Goal: Complete application form

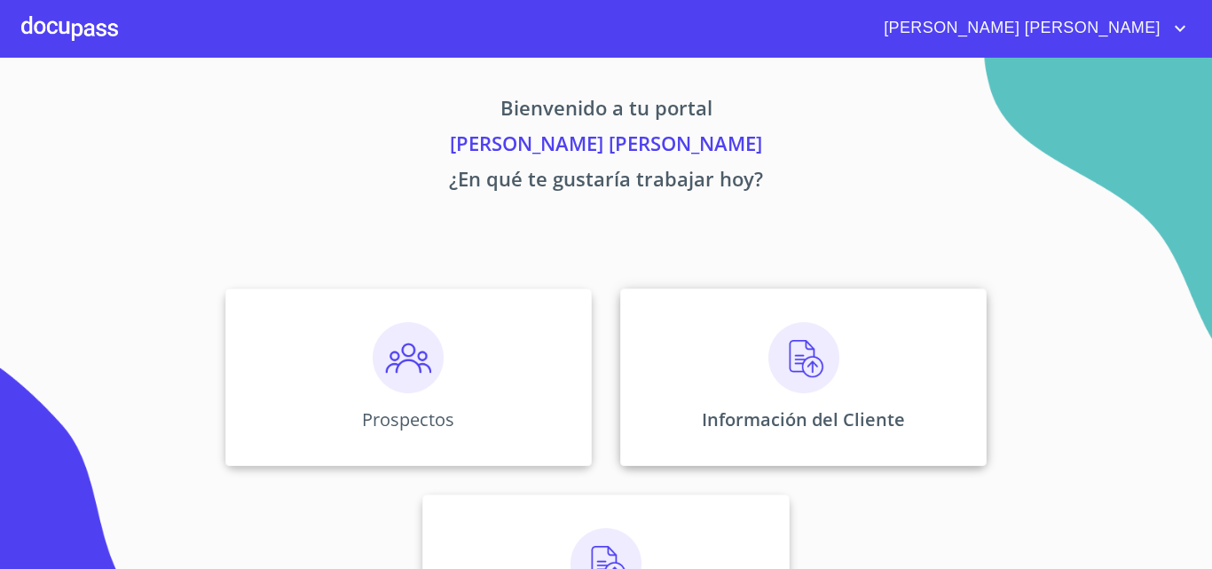
click at [856, 394] on div "Información del Cliente" at bounding box center [803, 377] width 367 height 178
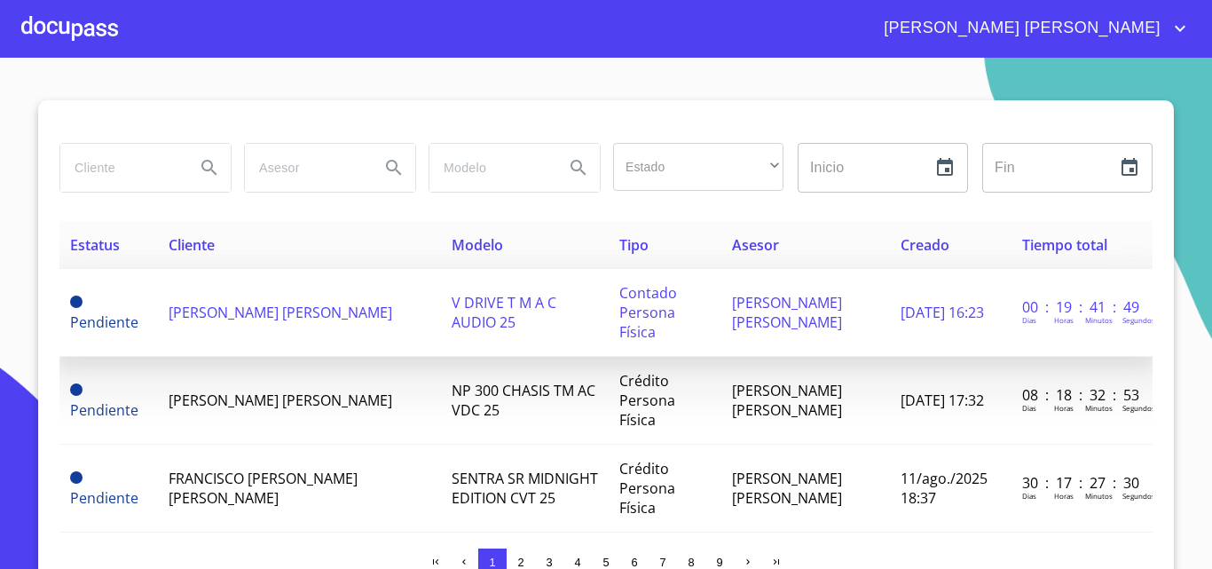
click at [300, 311] on span "[PERSON_NAME] [PERSON_NAME]" at bounding box center [281, 313] width 224 height 20
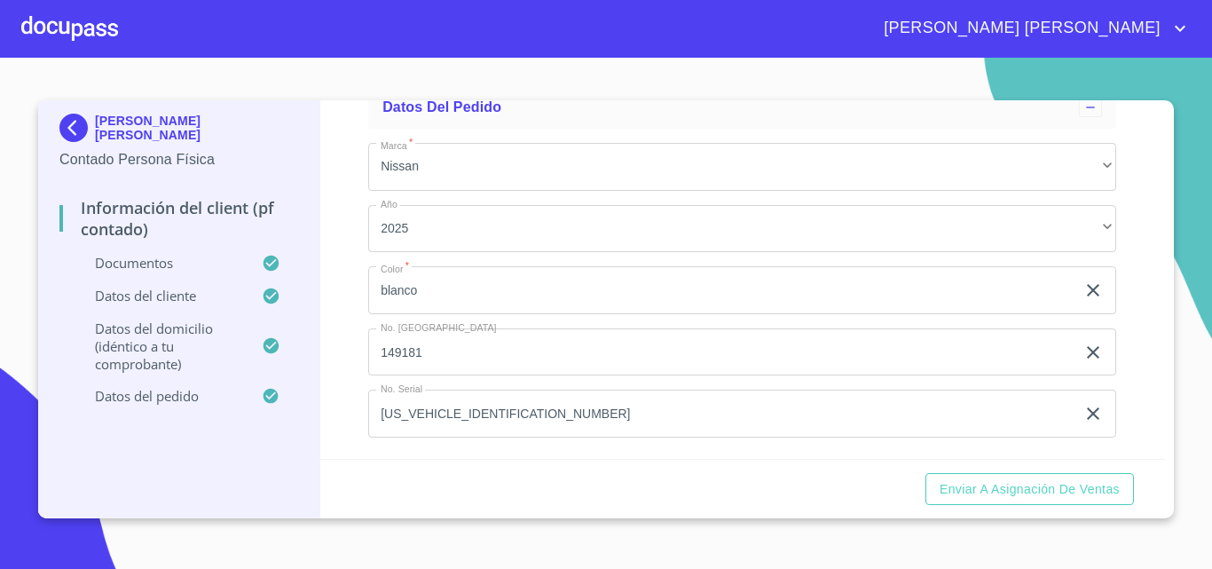
scroll to position [4262, 0]
click at [529, 414] on input "[US_VEHICLE_IDENTIFICATION_NUMBER]" at bounding box center [721, 414] width 707 height 48
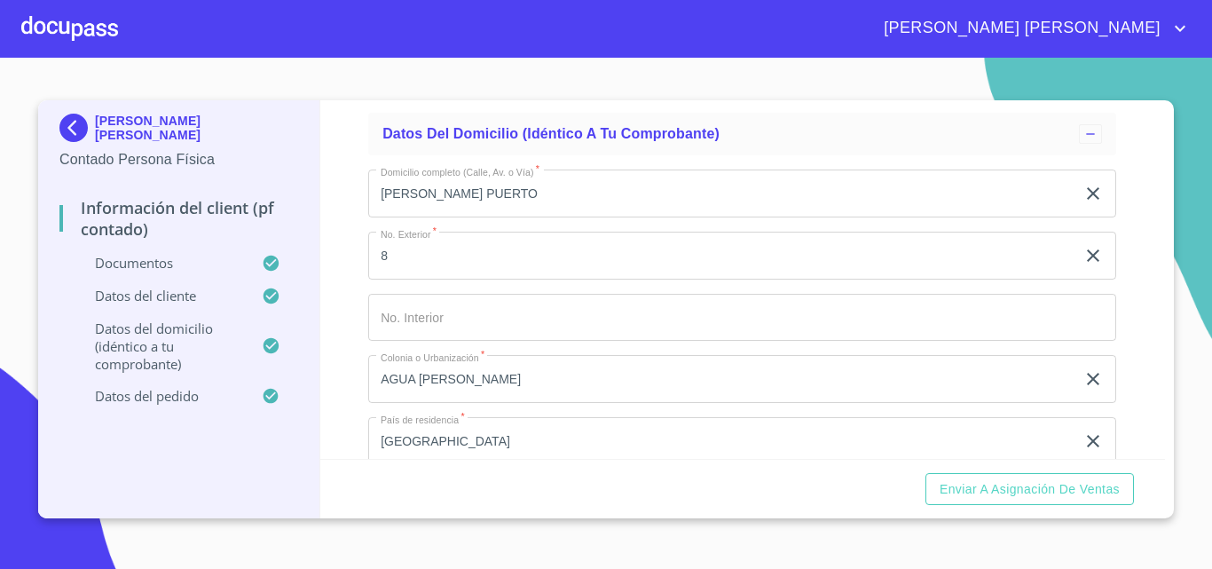
scroll to position [3552, 0]
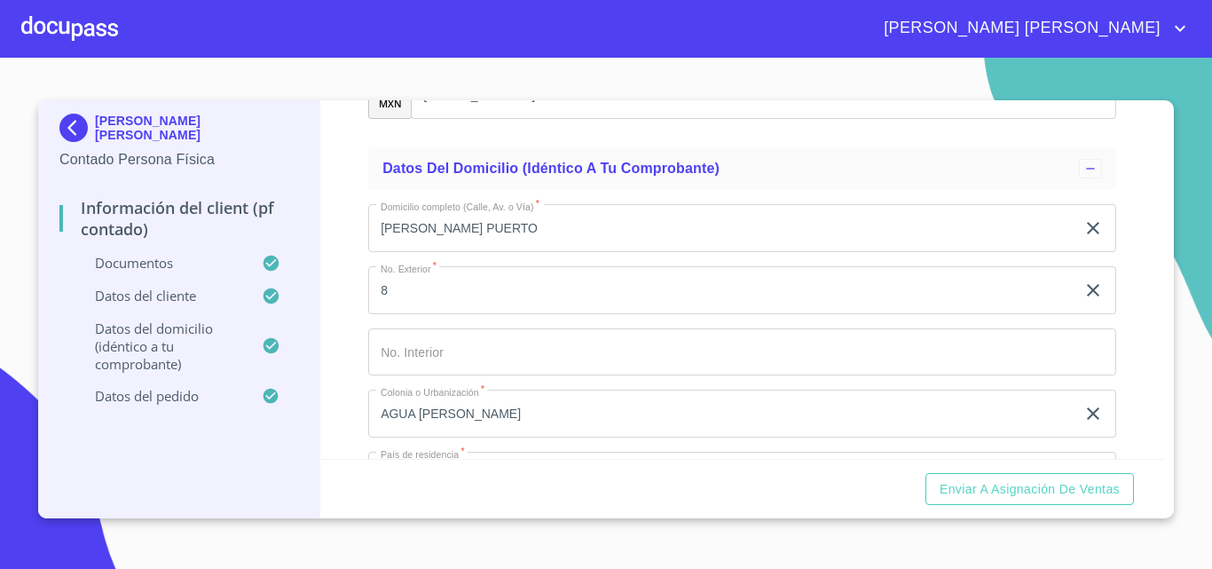
type input "3N1CN7AE71SK400830"
click at [933, 309] on input "8" at bounding box center [721, 290] width 707 height 48
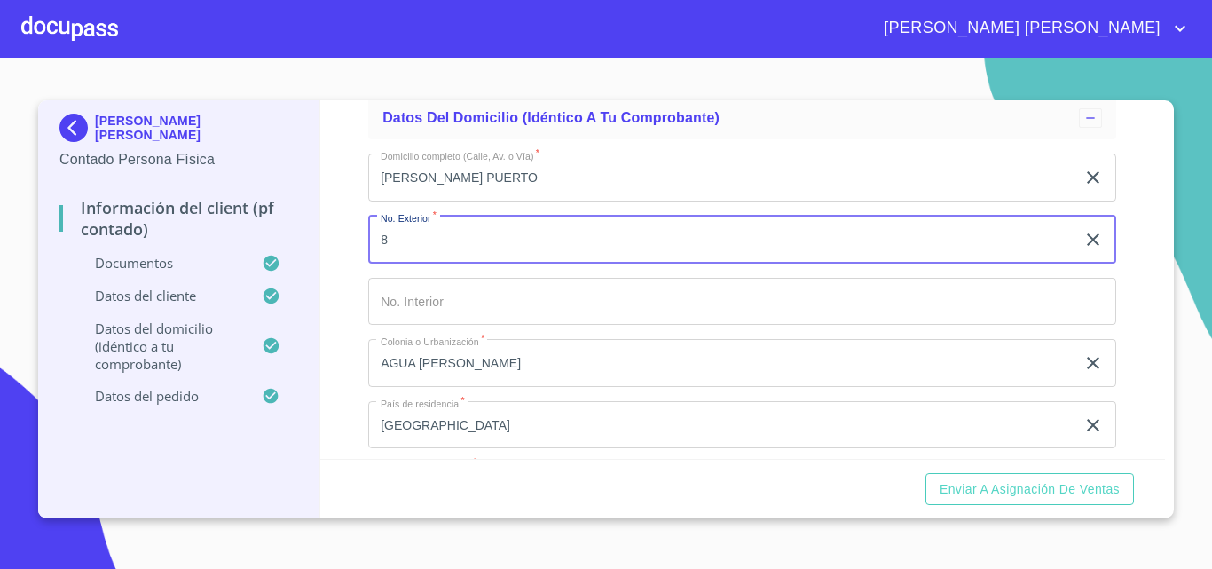
scroll to position [3374, 0]
